Goal: Use online tool/utility: Utilize a website feature to perform a specific function

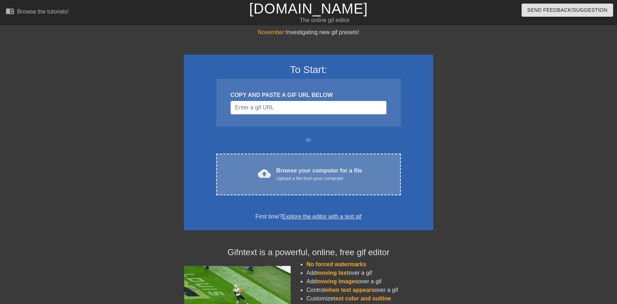
click at [297, 178] on div "Upload a file from your computer" at bounding box center [320, 178] width 86 height 7
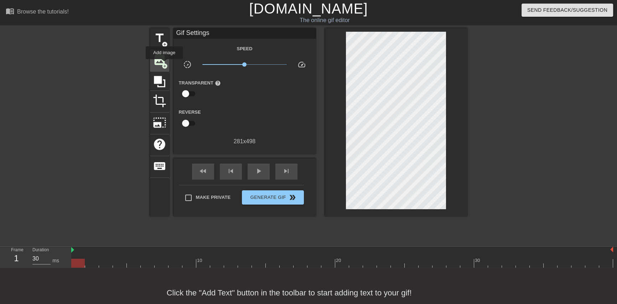
click at [164, 64] on span "add_circle" at bounding box center [165, 66] width 6 height 6
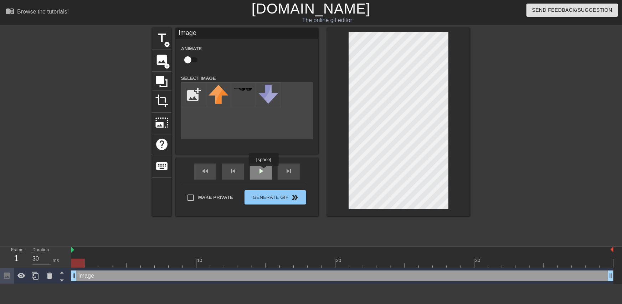
click at [263, 171] on span "play_arrow" at bounding box center [261, 171] width 9 height 9
click at [203, 89] on input "file" at bounding box center [193, 95] width 24 height 24
click at [258, 172] on span "pause" at bounding box center [261, 171] width 9 height 9
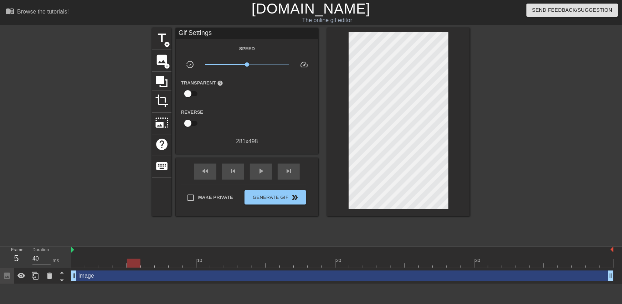
type input "30"
click at [74, 265] on div at bounding box center [342, 263] width 542 height 9
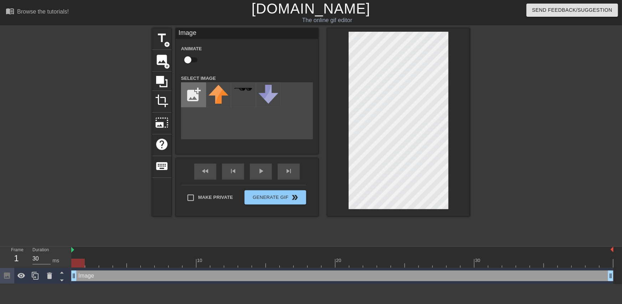
click at [197, 89] on input "file" at bounding box center [193, 95] width 24 height 24
type input "C:\fakepath\flamingtext_com-2863795386.png"
click at [219, 91] on img at bounding box center [218, 90] width 20 height 8
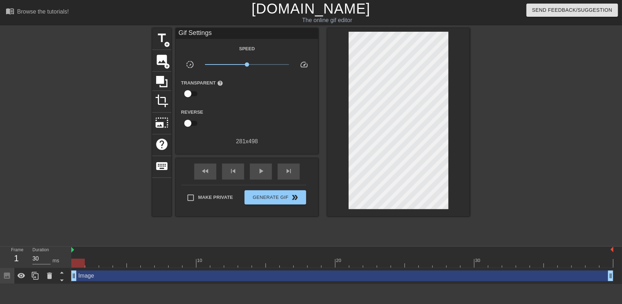
click at [494, 107] on div at bounding box center [531, 135] width 107 height 214
click at [165, 97] on span "crop" at bounding box center [162, 101] width 14 height 14
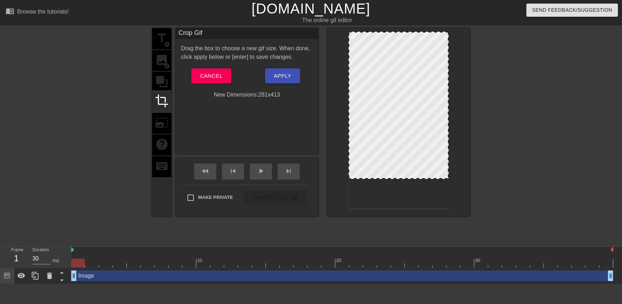
drag, startPoint x: 410, startPoint y: 208, endPoint x: 409, endPoint y: 178, distance: 30.3
click at [292, 78] on button "Apply" at bounding box center [282, 75] width 35 height 15
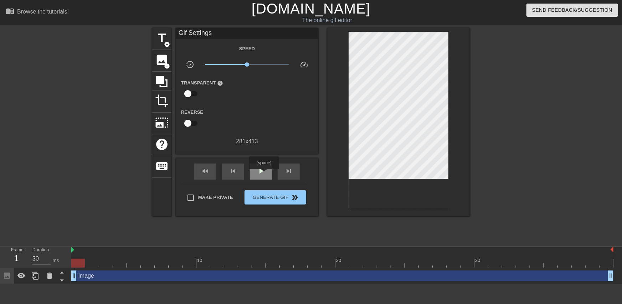
click at [264, 174] on span "play_arrow" at bounding box center [261, 171] width 9 height 9
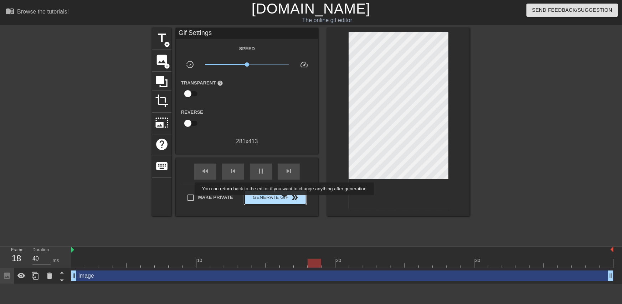
type input "30"
click at [285, 200] on span "Generate Gif double_arrow" at bounding box center [275, 197] width 56 height 9
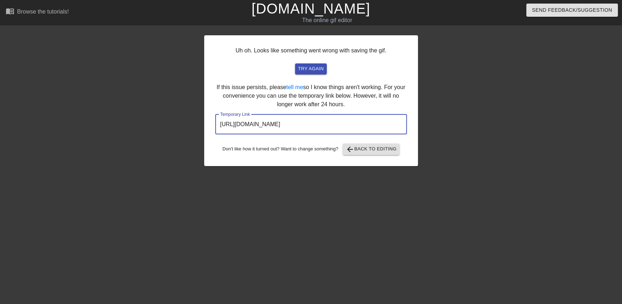
click at [322, 123] on input "[URL][DOMAIN_NAME]" at bounding box center [311, 124] width 192 height 20
